Goal: Communication & Community: Ask a question

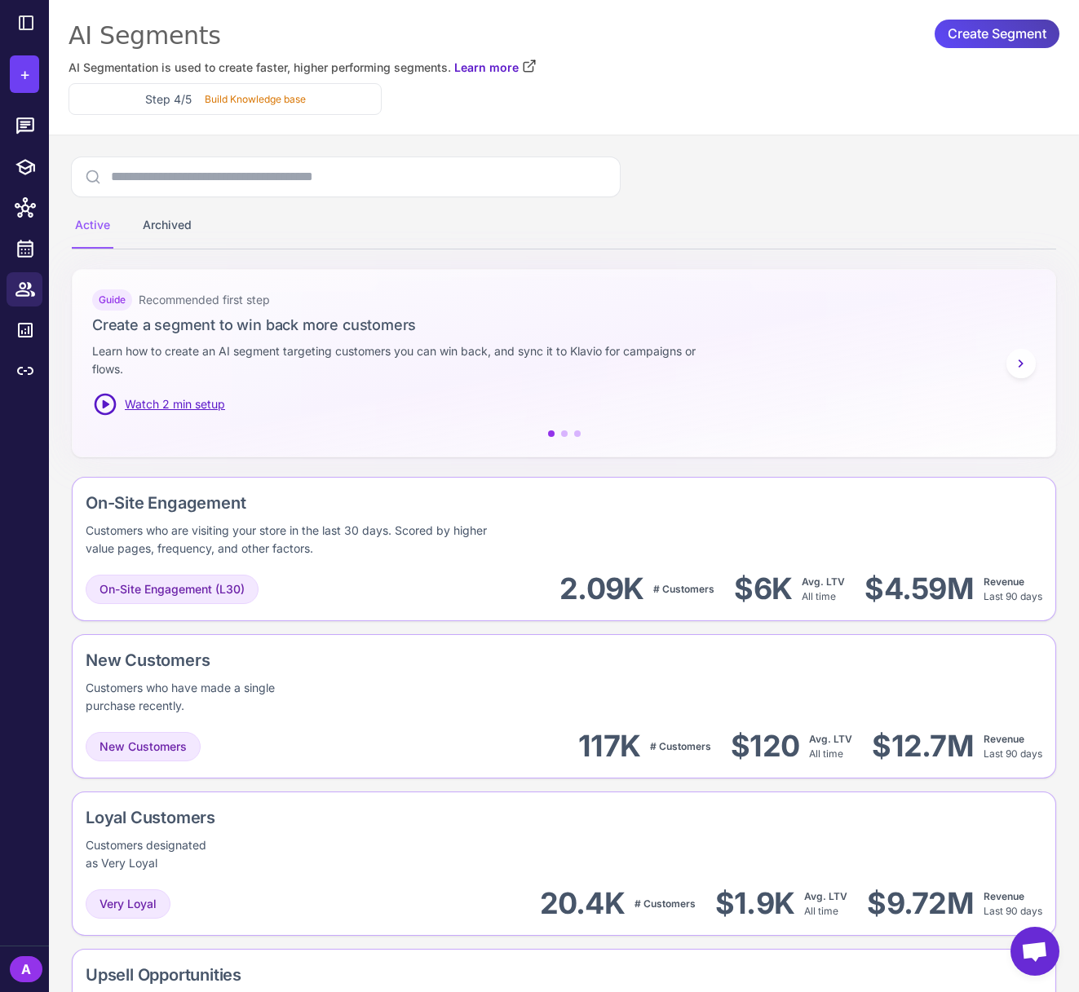
scroll to position [491, 0]
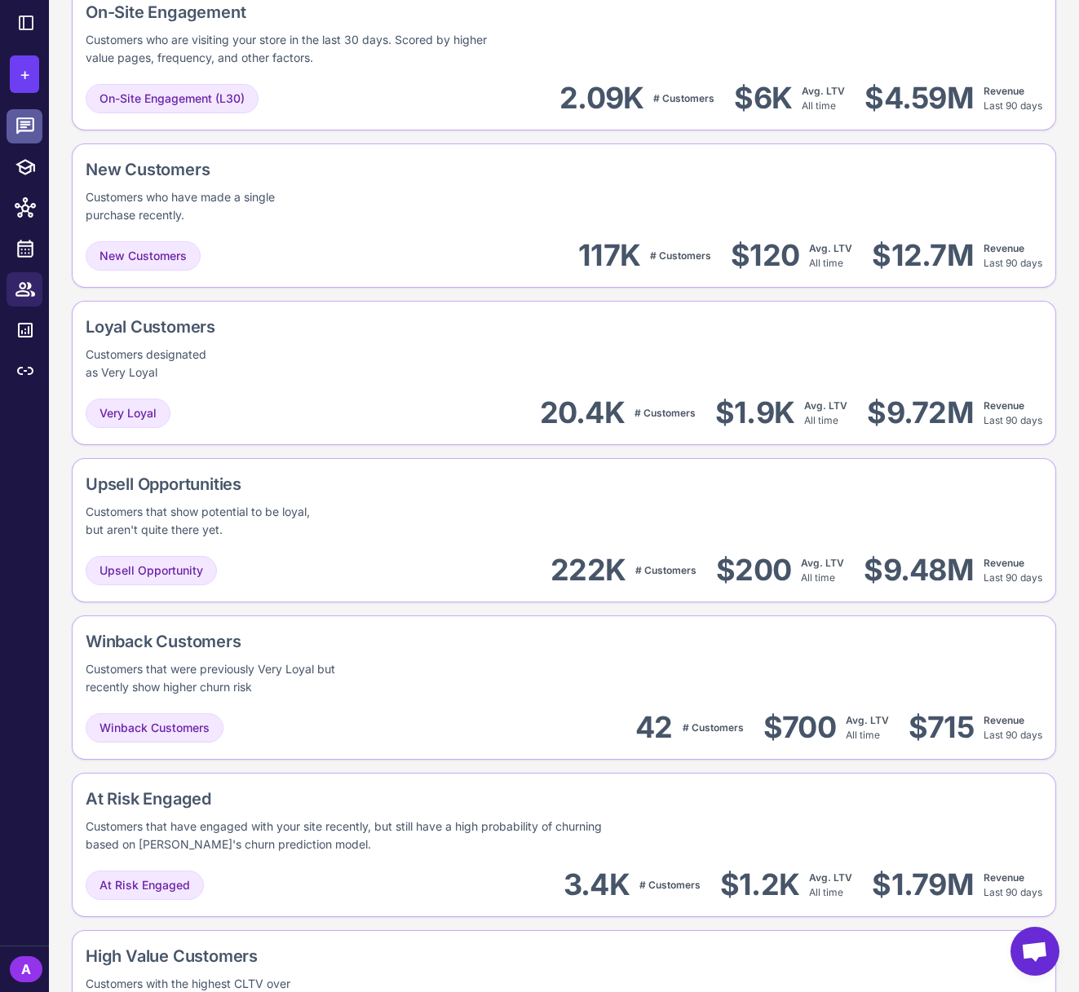
click at [33, 127] on icon at bounding box center [25, 125] width 18 height 16
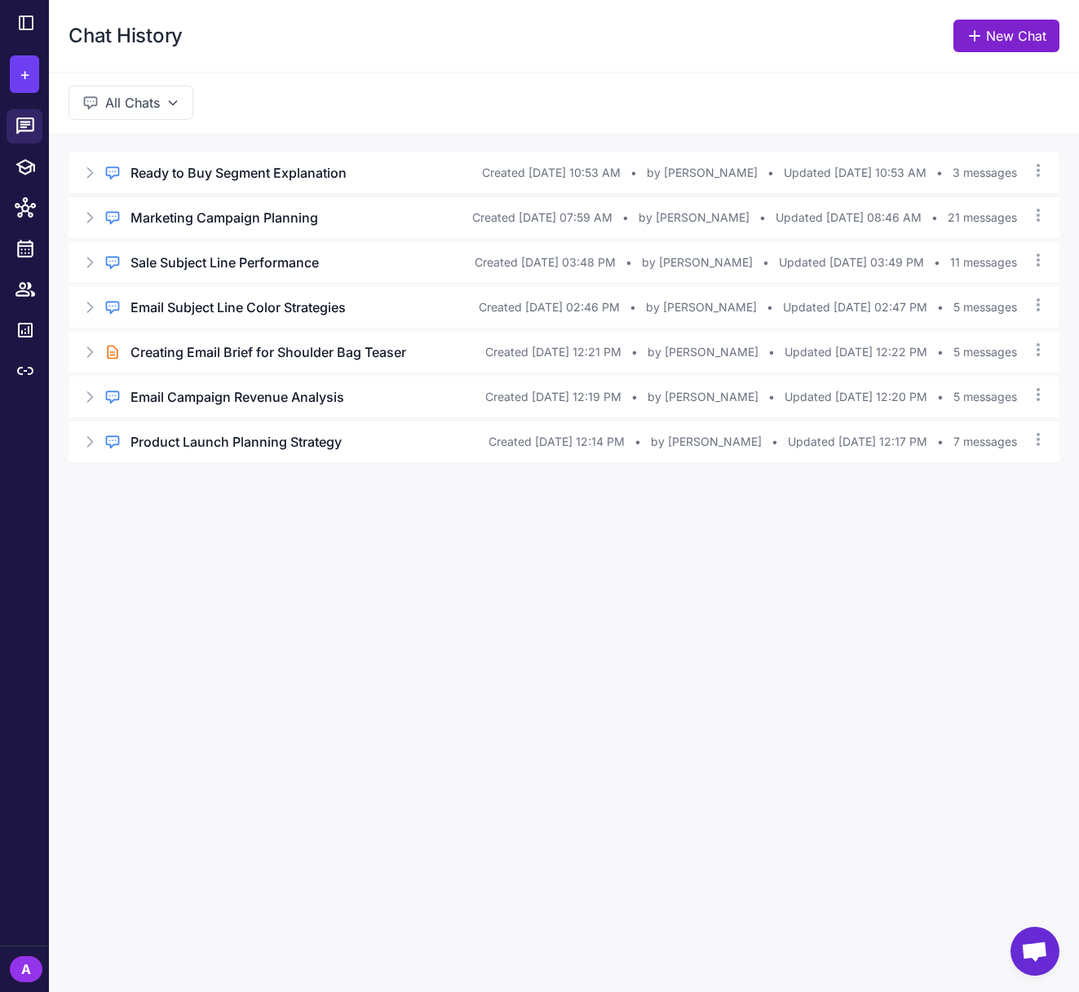
click at [1019, 28] on link "New Chat" at bounding box center [1006, 36] width 106 height 33
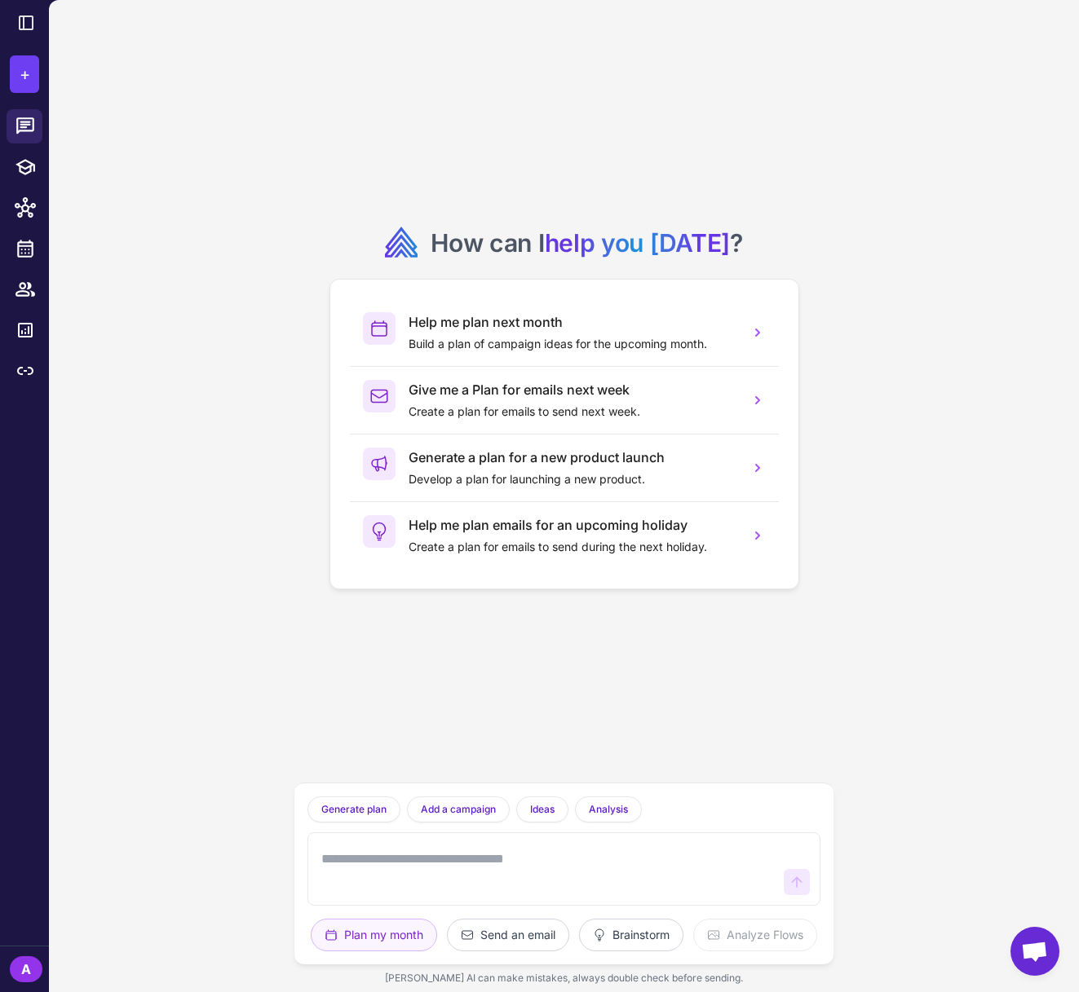
click at [360, 873] on textarea at bounding box center [548, 869] width 460 height 52
type textarea "**********"
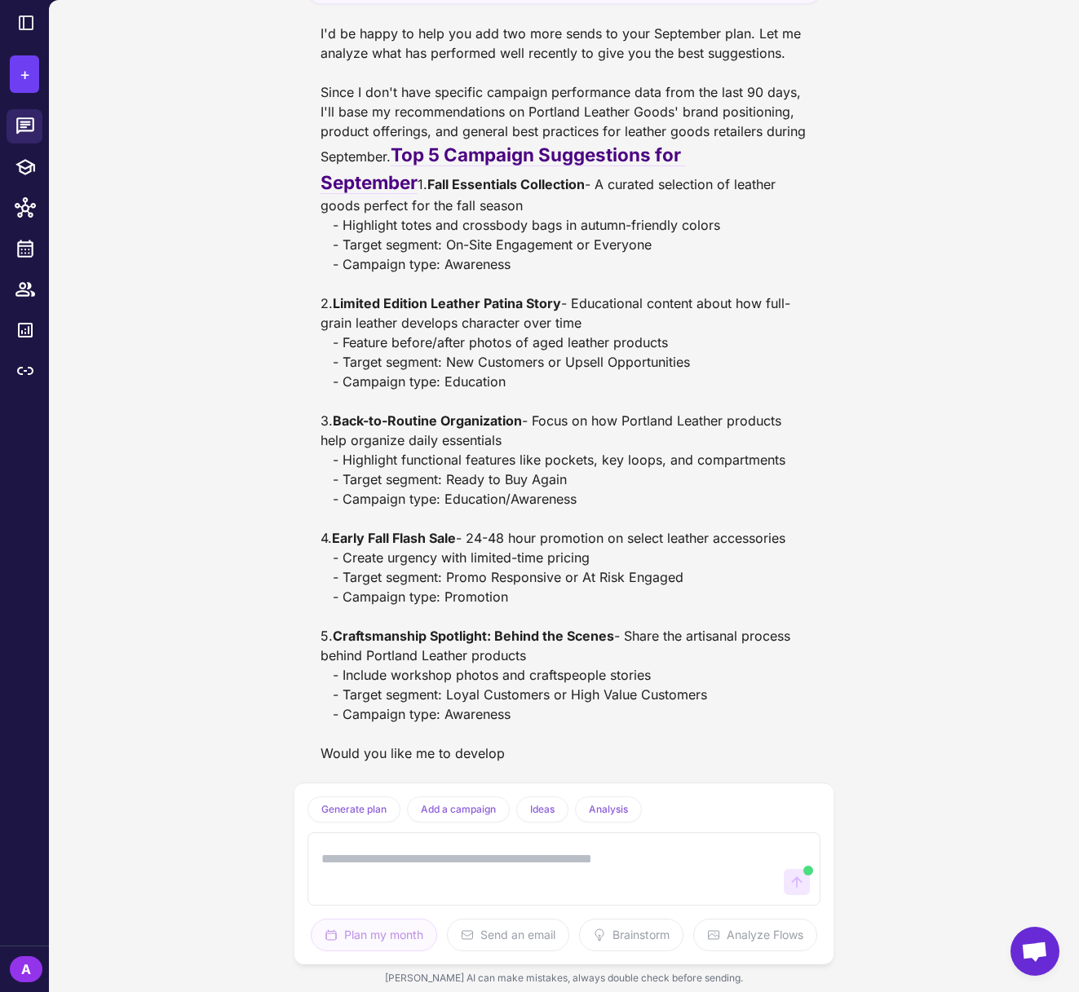
scroll to position [186, 0]
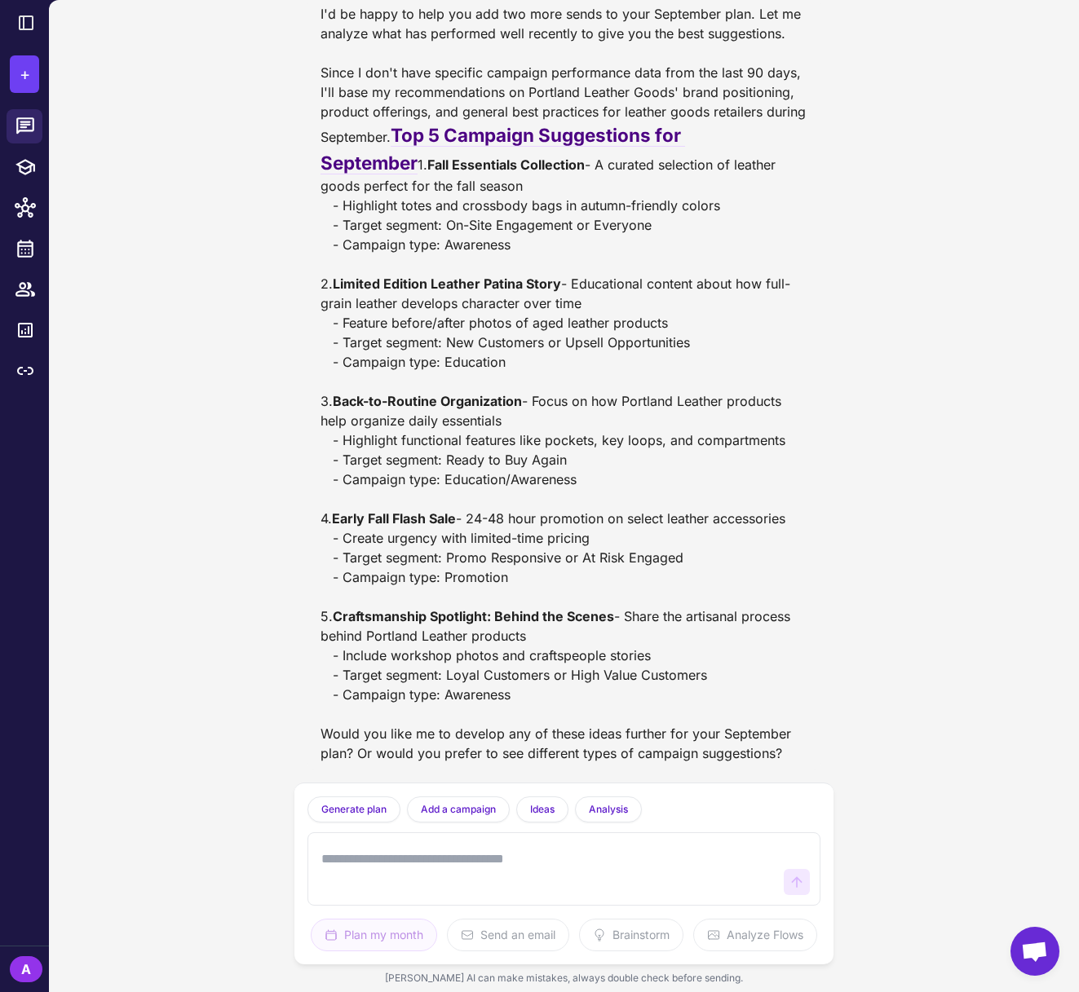
click at [908, 463] on div "I need to add two sends into our September plan. Based on what has performed be…" at bounding box center [564, 496] width 1030 height 992
